Goal: Information Seeking & Learning: Learn about a topic

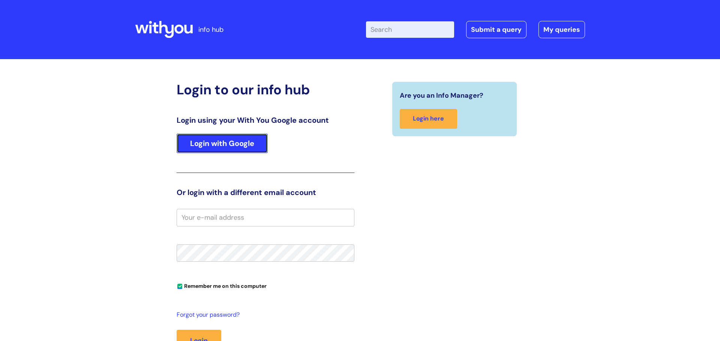
click at [233, 146] on link "Login with Google" at bounding box center [222, 143] width 91 height 19
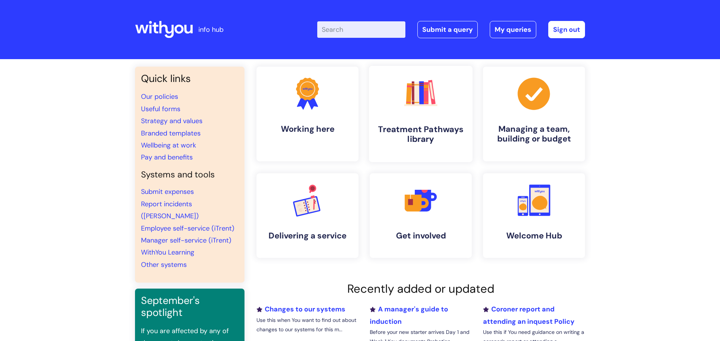
click at [410, 94] on icon at bounding box center [409, 93] width 6 height 21
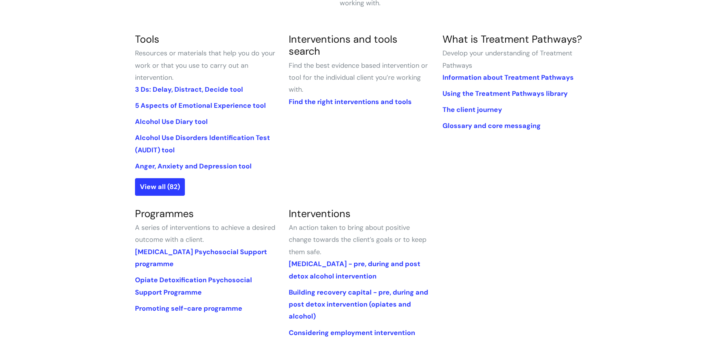
scroll to position [165, 0]
click at [162, 194] on link "View all (82)" at bounding box center [160, 188] width 50 height 17
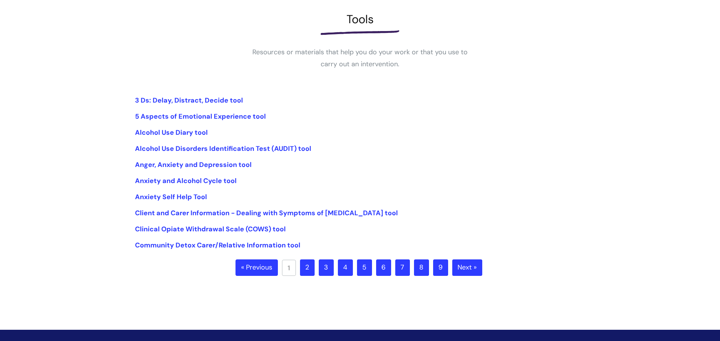
scroll to position [107, 0]
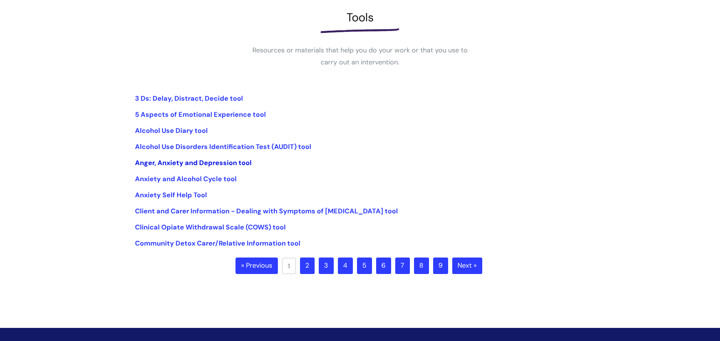
click at [151, 163] on link "Anger, Anxiety and Depression tool" at bounding box center [193, 163] width 117 height 9
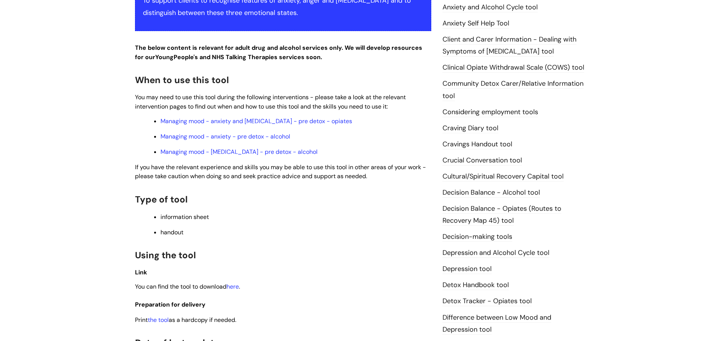
scroll to position [185, 0]
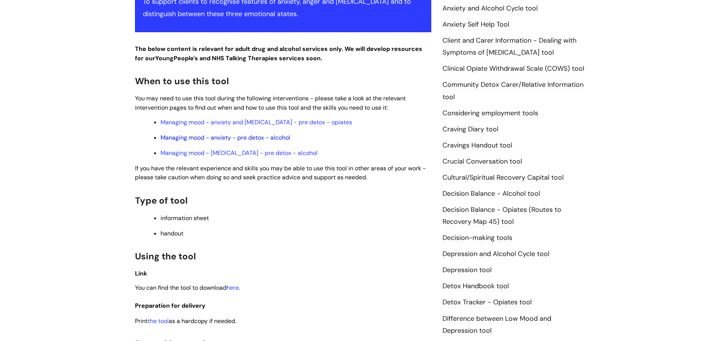
click at [189, 139] on link "Managing mood - anxiety - pre detox - alcohol" at bounding box center [225, 138] width 130 height 8
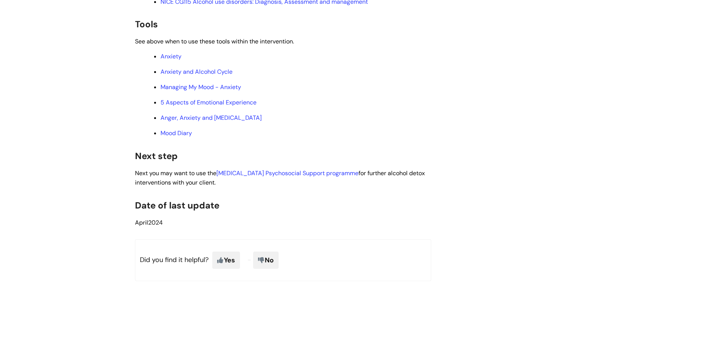
scroll to position [2638, 0]
click at [178, 84] on link "Managing My Mood - Anxiety" at bounding box center [200, 88] width 81 height 8
click at [188, 99] on link "5 Aspects of Emotional Experience" at bounding box center [208, 103] width 96 height 8
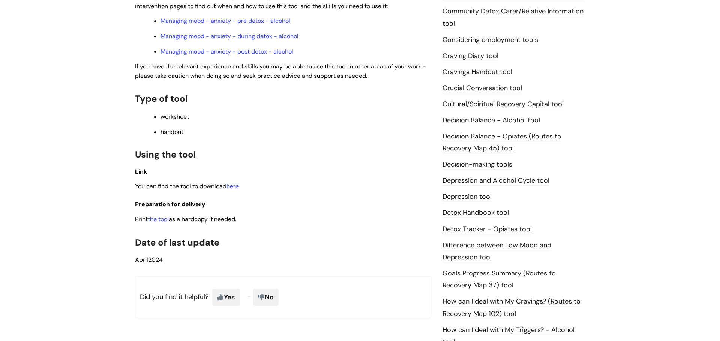
scroll to position [274, 0]
click at [162, 219] on link "the tool" at bounding box center [158, 220] width 21 height 8
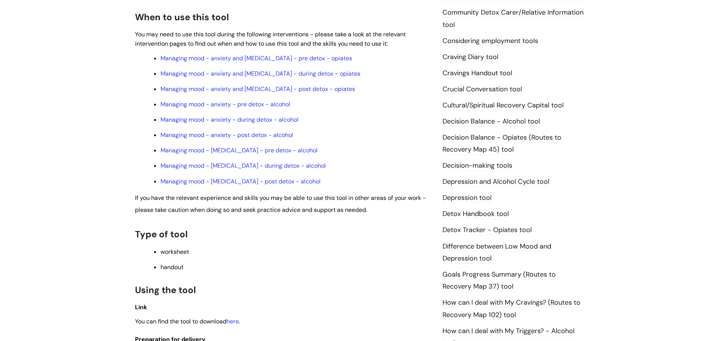
scroll to position [496, 0]
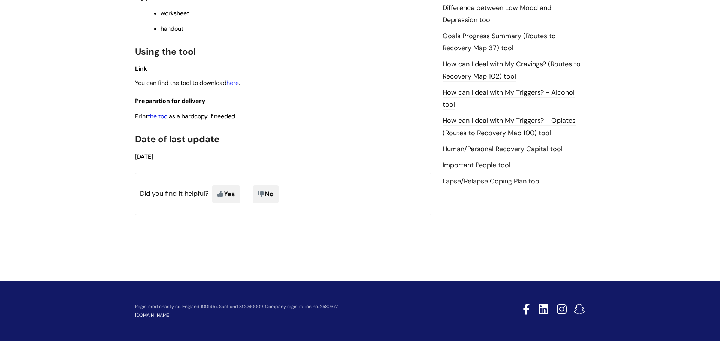
click at [159, 118] on link "the tool" at bounding box center [158, 116] width 21 height 8
